Goal: Task Accomplishment & Management: Use online tool/utility

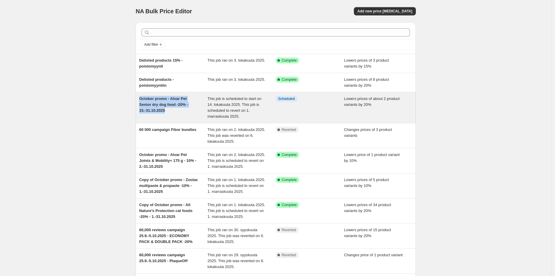
drag, startPoint x: 176, startPoint y: 111, endPoint x: 139, endPoint y: 101, distance: 37.7
click at [139, 101] on div "October promo - Alvar Pet Senior dry dog food -20% - 15.-31.10.2025 This job is…" at bounding box center [276, 107] width 280 height 31
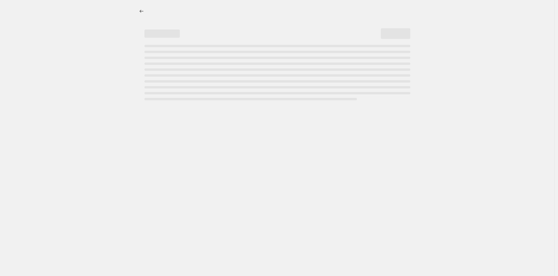
select select "percentage"
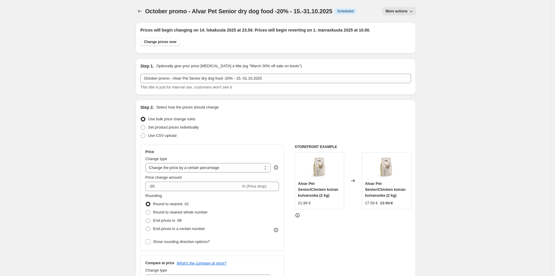
click at [207, 85] on span "This title is just for internal use, customers won't see it" at bounding box center [185, 87] width 91 height 4
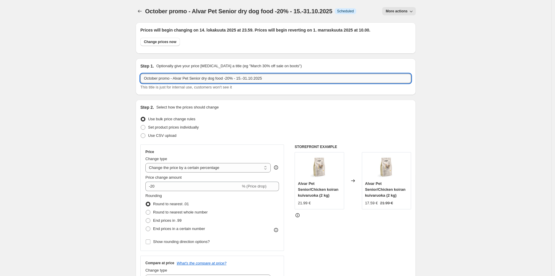
click at [212, 80] on input "October promo - Alvar Pet Senior dry dog food -20% - 15.-31.10.2025" at bounding box center [275, 78] width 271 height 9
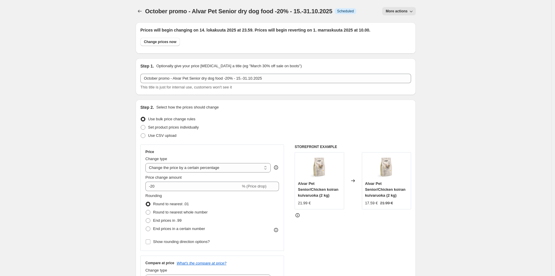
click at [142, 16] on div "October promo - Alvar Pet Senior dry dog food -20% - 15.-31.10.2025. This page …" at bounding box center [276, 11] width 280 height 22
click at [141, 15] on button "Price change jobs" at bounding box center [140, 11] width 8 height 8
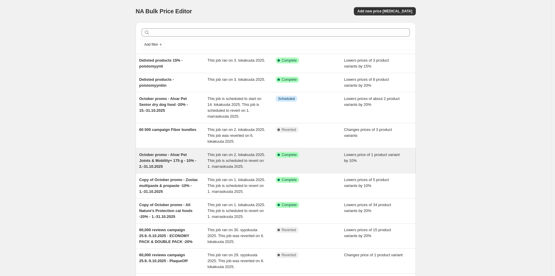
click at [174, 157] on div "October promo - Alvar Pet Joints & Mobility+ 175 g - 10% - 2.-31.10.2025" at bounding box center [173, 161] width 68 height 18
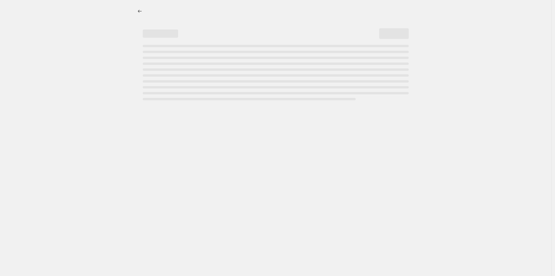
select select "percentage"
